Goal: Register for event/course

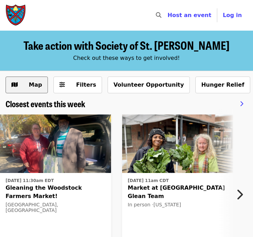
click at [34, 79] on button "Map" at bounding box center [27, 84] width 42 height 17
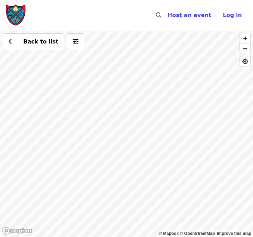
click at [150, 206] on div "Back to list" at bounding box center [126, 134] width 253 height 206
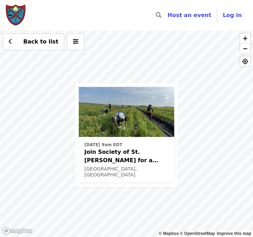
click at [144, 155] on span "Join Society of St. [PERSON_NAME] for a Glean in Mt. [PERSON_NAME] , [GEOGRAPHI…" at bounding box center [126, 155] width 84 height 17
